Goal: Navigation & Orientation: Find specific page/section

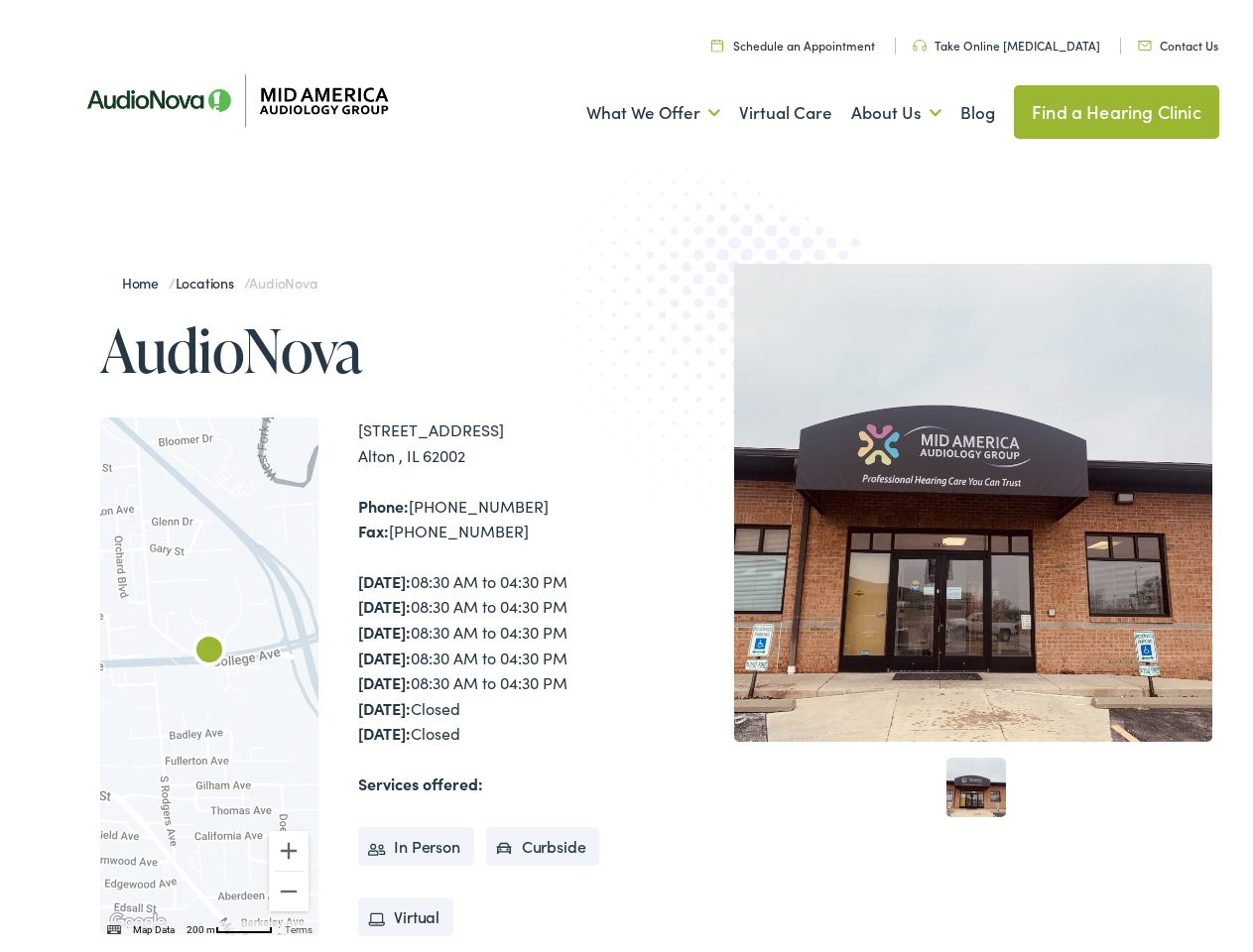
click at [626, 476] on img at bounding box center [734, 339] width 388 height 424
click at [635, 107] on link "What We Offer" at bounding box center [653, 108] width 134 height 74
click at [875, 107] on link "About Us" at bounding box center [896, 108] width 91 height 74
click at [209, 671] on div at bounding box center [209, 670] width 218 height 517
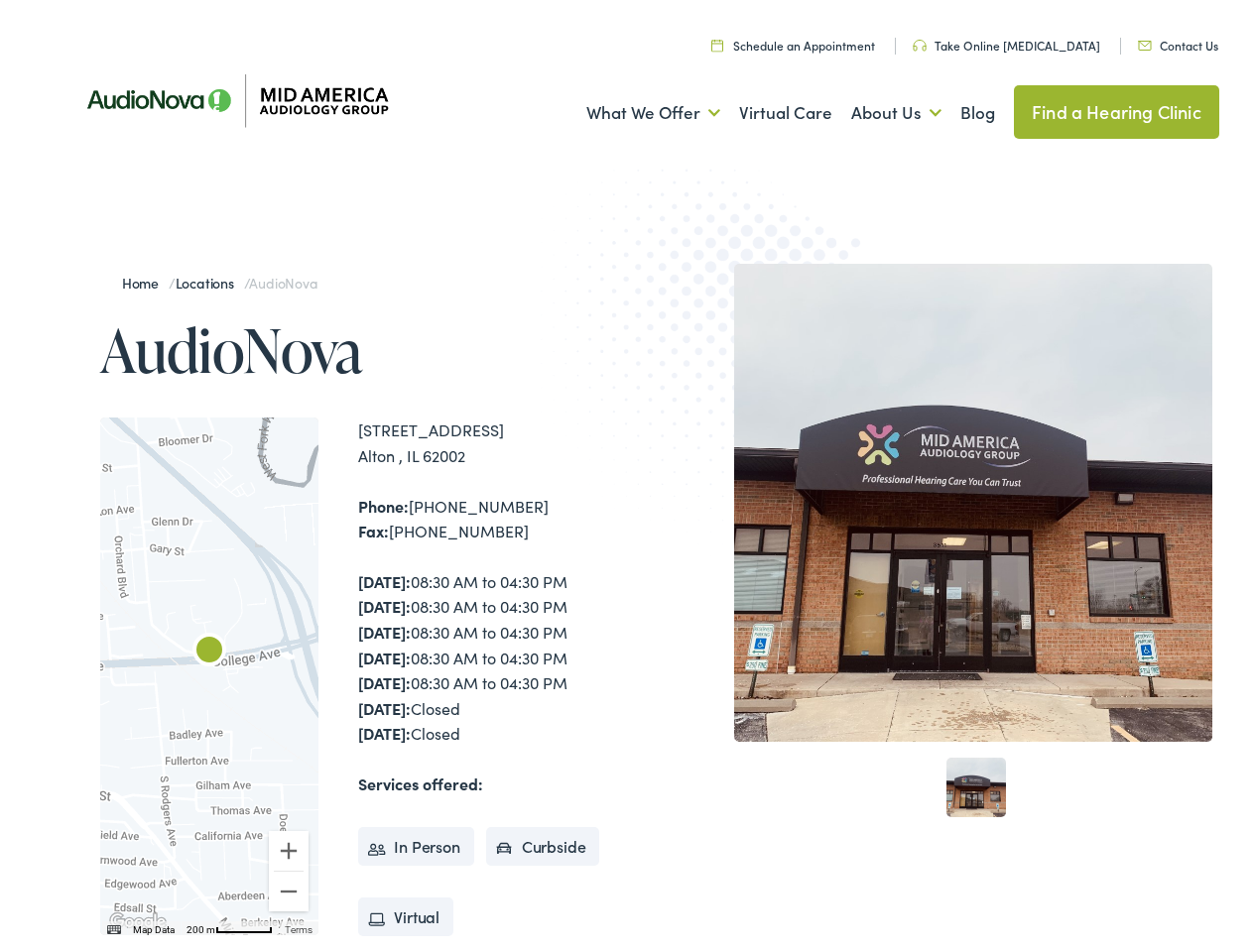
click at [209, 671] on div at bounding box center [209, 670] width 218 height 517
click at [209, 647] on img "AudioNova" at bounding box center [209, 647] width 48 height 48
click at [289, 845] on button "Zoom in" at bounding box center [289, 845] width 40 height 40
click at [289, 886] on button "Zoom out" at bounding box center [289, 886] width 40 height 40
click at [112, 924] on img "Keyboard shortcuts" at bounding box center [114, 923] width 14 height 9
